Goal: Communication & Community: Participate in discussion

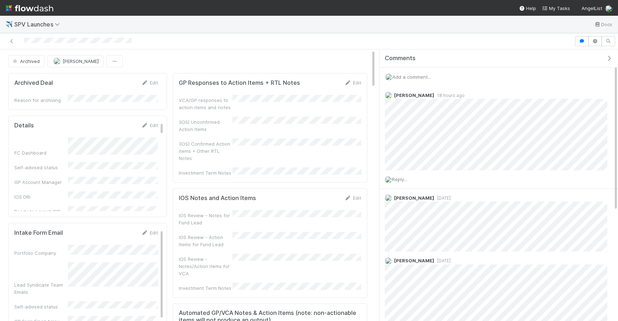
click at [417, 69] on div "Add a comment..." at bounding box center [499, 77] width 239 height 19
click at [417, 74] on div "Add a comment..." at bounding box center [499, 77] width 239 height 19
click at [417, 74] on span "Add a comment..." at bounding box center [411, 77] width 39 height 6
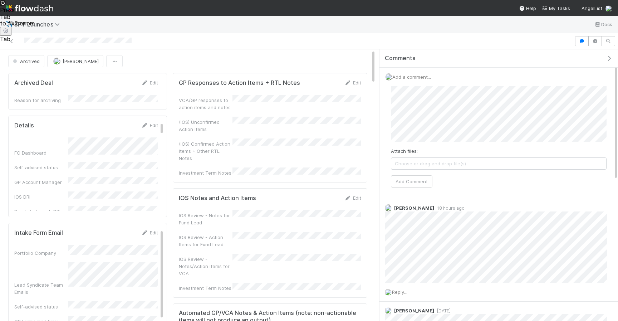
click at [618, 135] on div "Add a comment... Attach files: Choose or drag and drop file(s) Add Comment" at bounding box center [499, 133] width 239 height 131
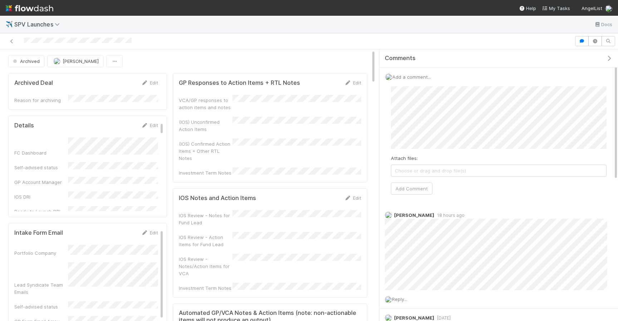
click at [522, 178] on div "Attach files: Choose or drag and drop file(s) Add Comment" at bounding box center [499, 140] width 216 height 108
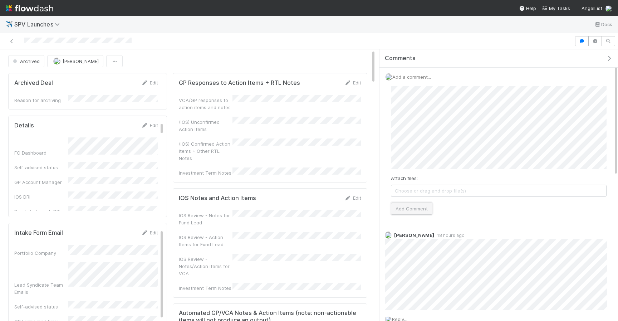
click at [407, 209] on button "Add Comment" at bounding box center [411, 208] width 41 height 12
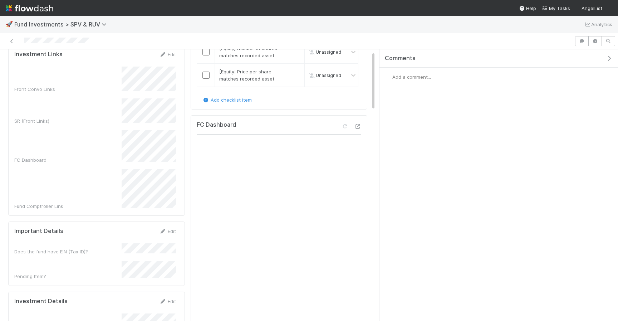
scroll to position [264, 0]
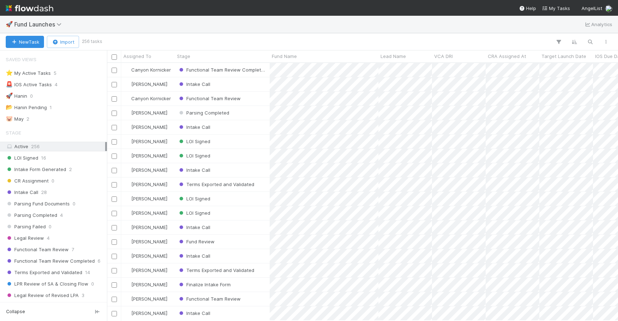
scroll to position [258, 511]
click at [239, 115] on div "Parsing Completed" at bounding box center [222, 113] width 95 height 14
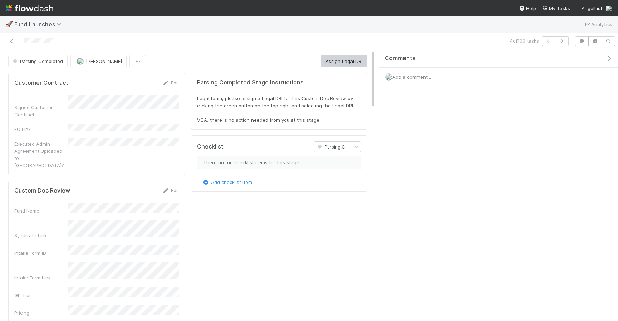
scroll to position [145, 347]
click at [417, 79] on span "Add a comment..." at bounding box center [411, 77] width 39 height 6
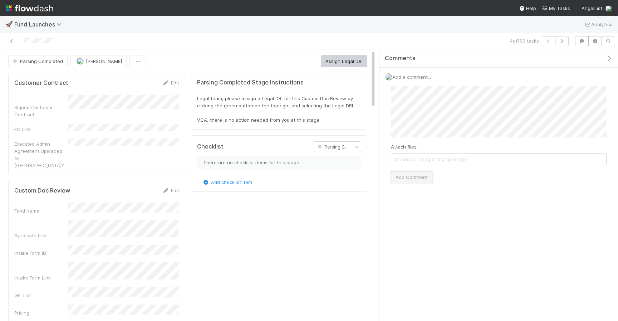
click at [421, 182] on button "Add Comment" at bounding box center [411, 177] width 41 height 12
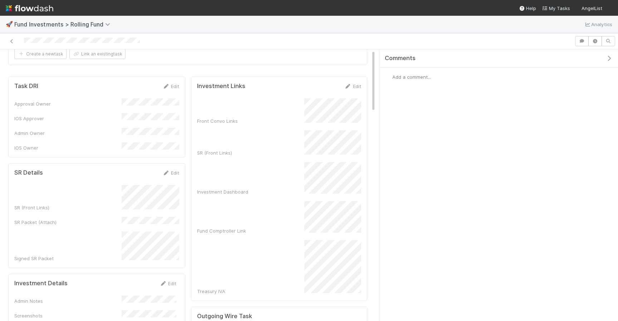
scroll to position [49, 0]
